Goal: Find specific page/section: Find specific page/section

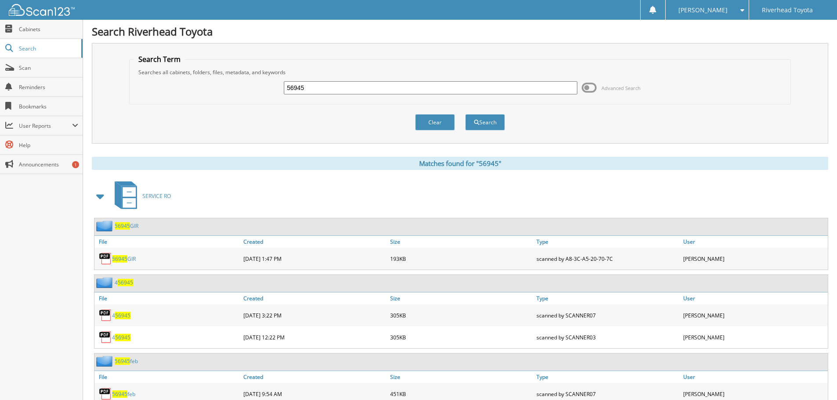
drag, startPoint x: 253, startPoint y: 96, endPoint x: 199, endPoint y: 94, distance: 53.2
click at [199, 95] on div "56945 Advanced Search" at bounding box center [460, 88] width 652 height 24
type input "57715"
click at [465, 114] on button "Search" at bounding box center [485, 122] width 40 height 16
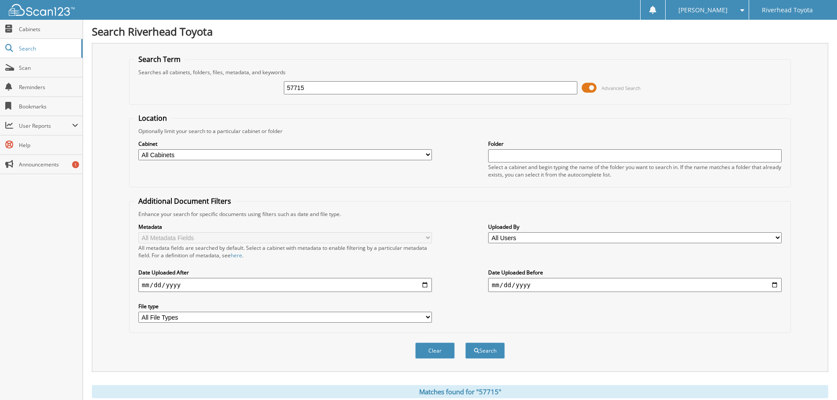
click at [587, 90] on span at bounding box center [589, 87] width 15 height 13
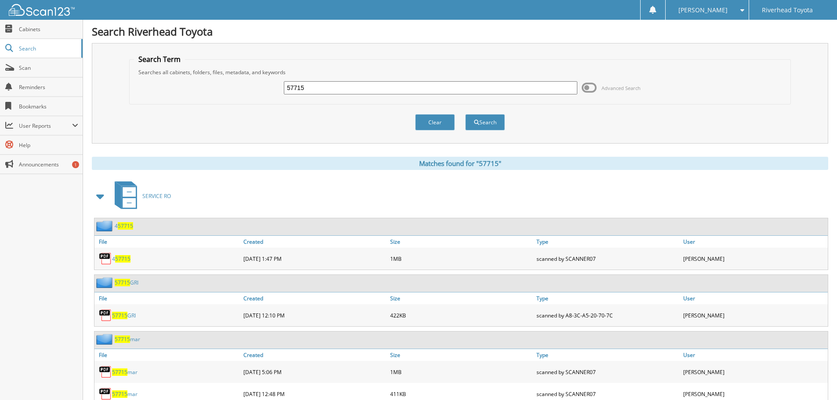
scroll to position [88, 0]
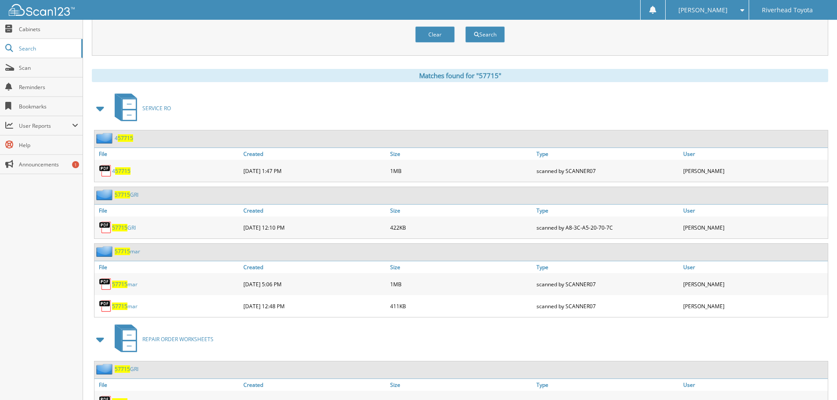
click at [120, 225] on span "57715" at bounding box center [119, 227] width 15 height 7
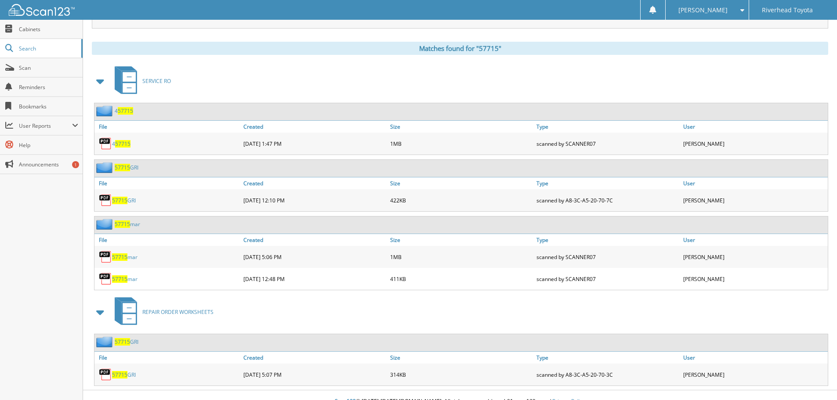
scroll to position [127, 0]
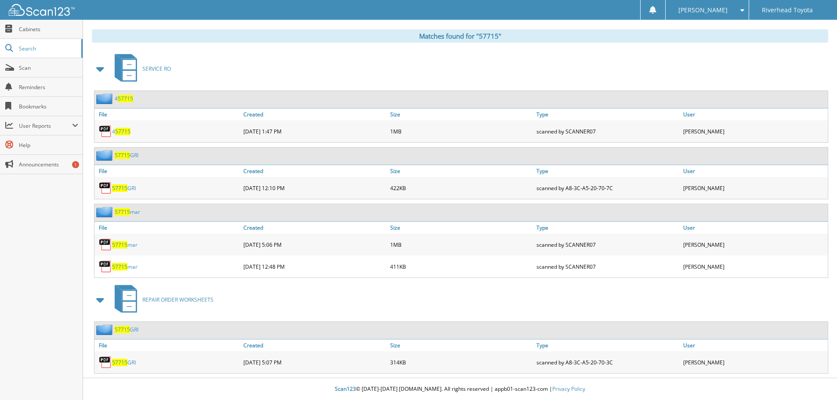
click at [124, 366] on span "57715" at bounding box center [119, 362] width 15 height 7
